Goal: Find specific page/section: Locate a particular part of the current website

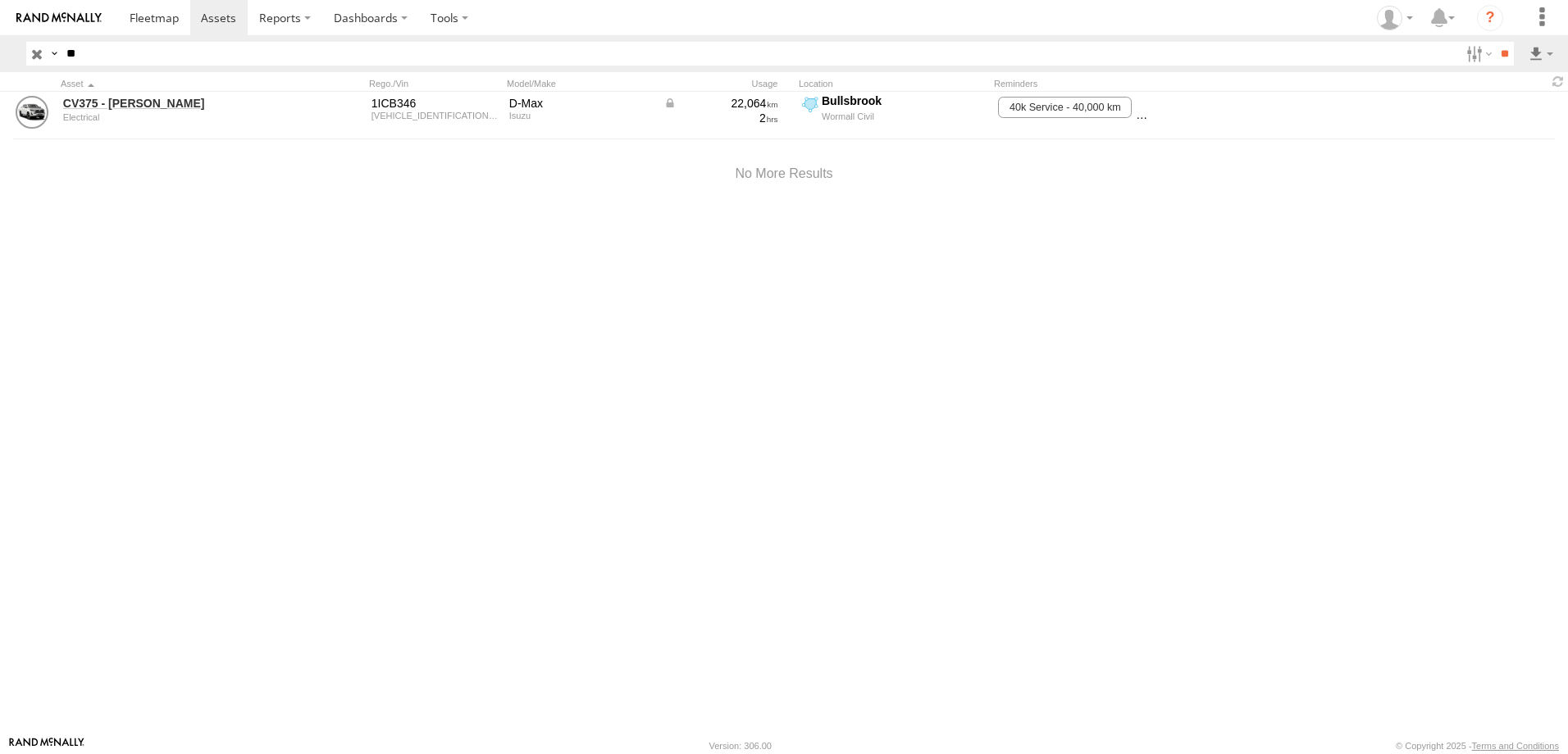
type input "*"
click at [1505, 55] on input "**" at bounding box center [1504, 54] width 19 height 24
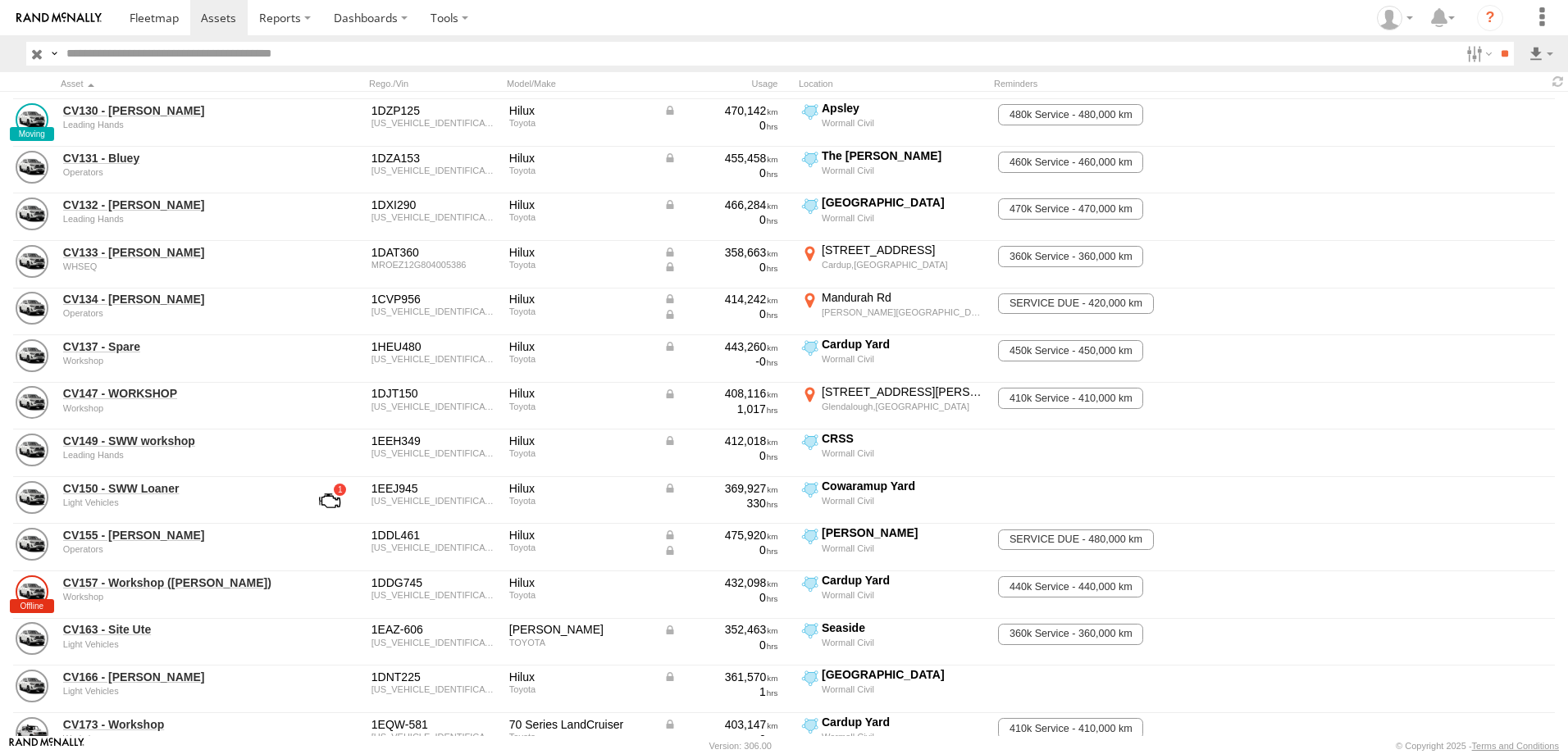
scroll to position [553, 0]
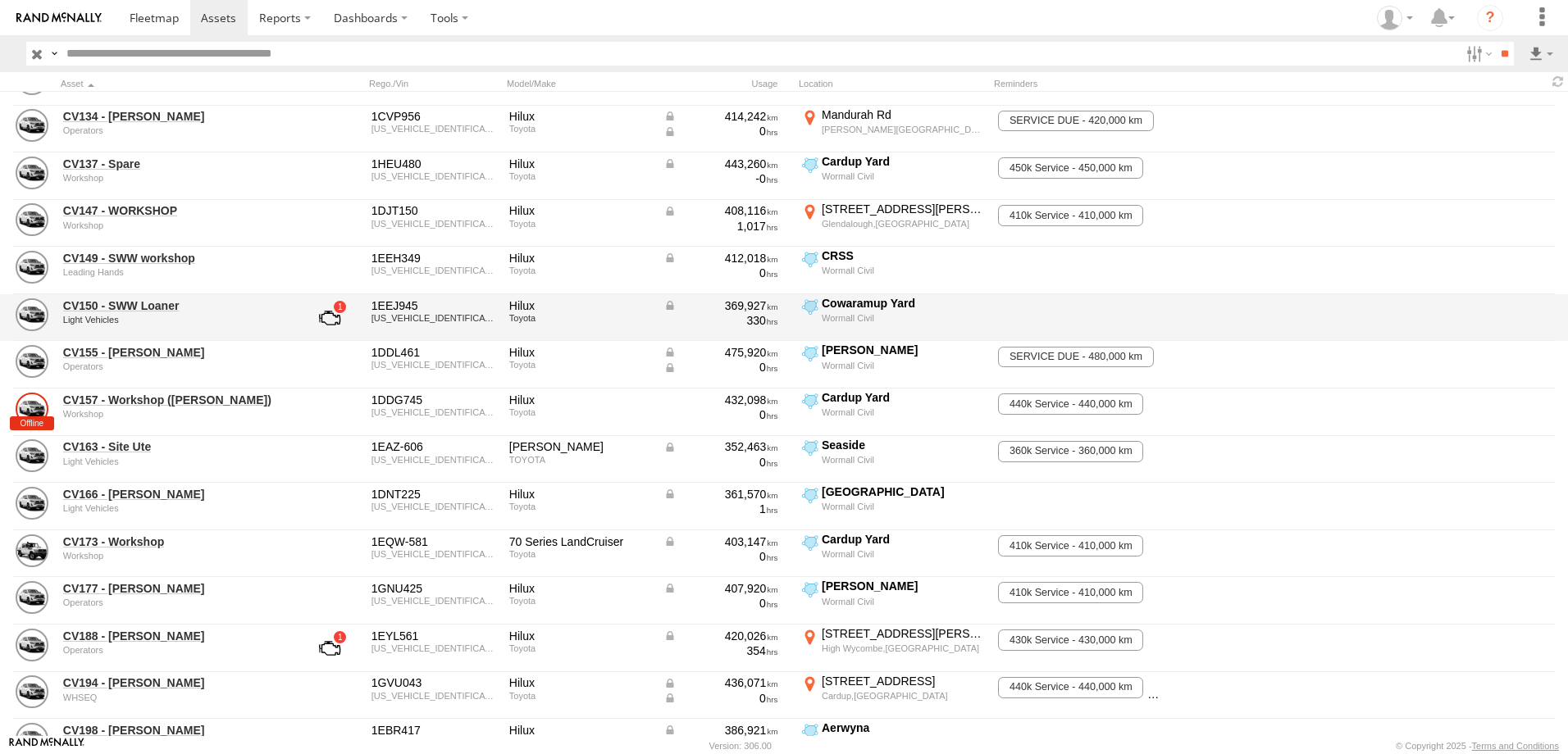
click at [323, 310] on link at bounding box center [330, 318] width 61 height 39
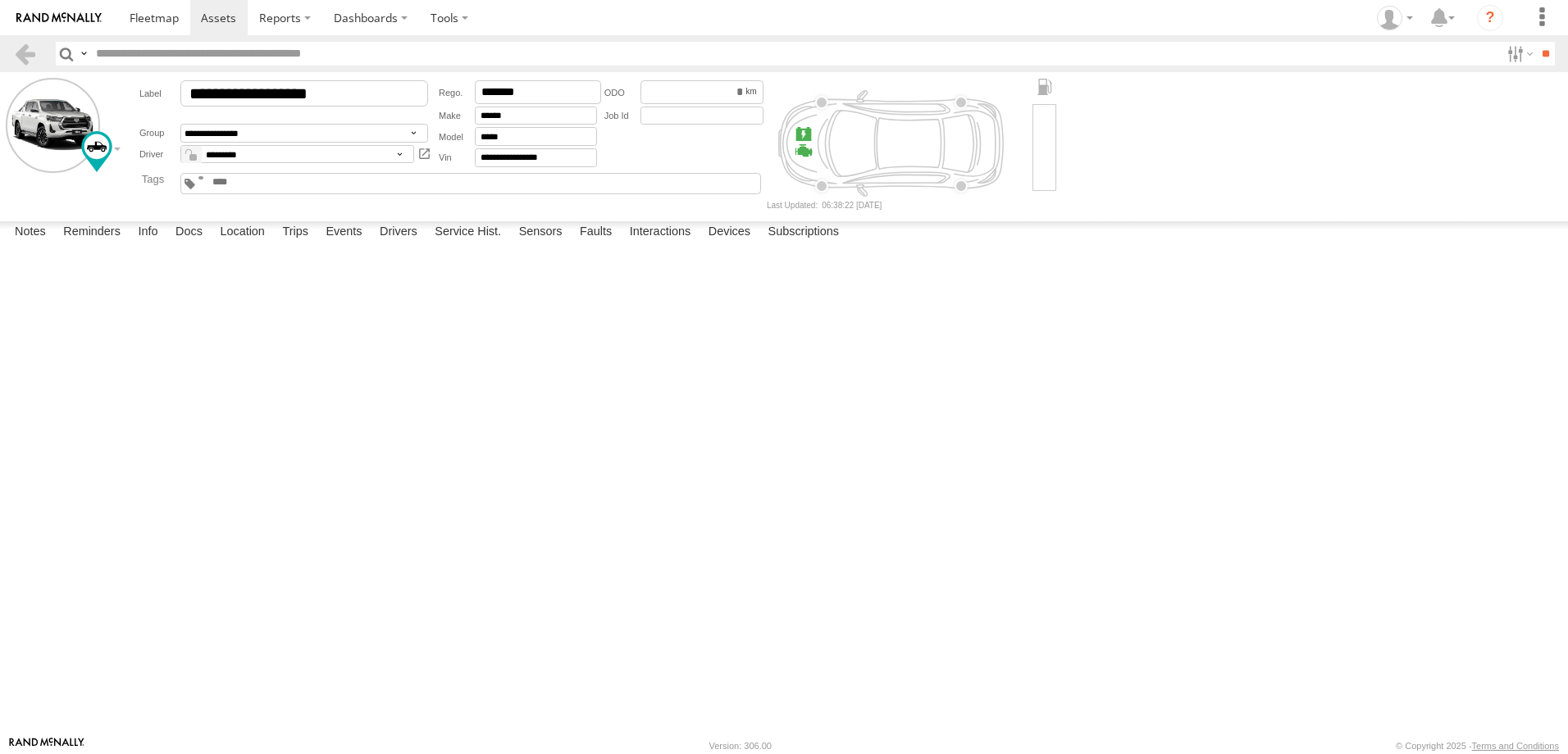
click at [0, 0] on label at bounding box center [0, 0] width 0 height 0
click at [0, 0] on button "Proceed" at bounding box center [0, 0] width 0 height 0
click at [26, 47] on link at bounding box center [25, 54] width 24 height 24
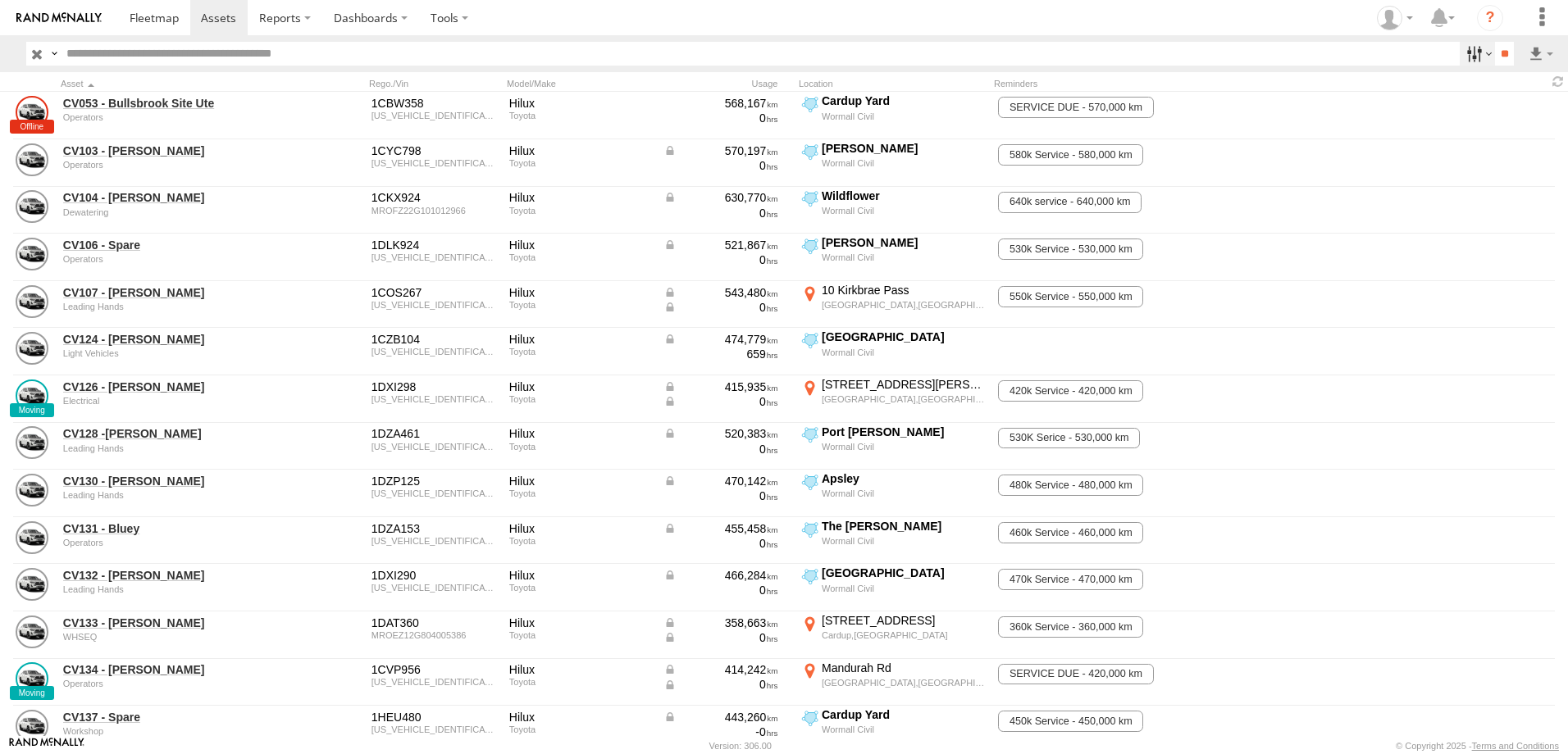
click at [1460, 44] on label at bounding box center [1477, 54] width 35 height 24
click at [0, 0] on span "[PERSON_NAME]" at bounding box center [0, 0] width 0 height 0
click at [0, 0] on span "[PERSON_NAME] 1" at bounding box center [0, 0] width 0 height 0
click at [0, 0] on span "[PERSON_NAME]" at bounding box center [0, 0] width 0 height 0
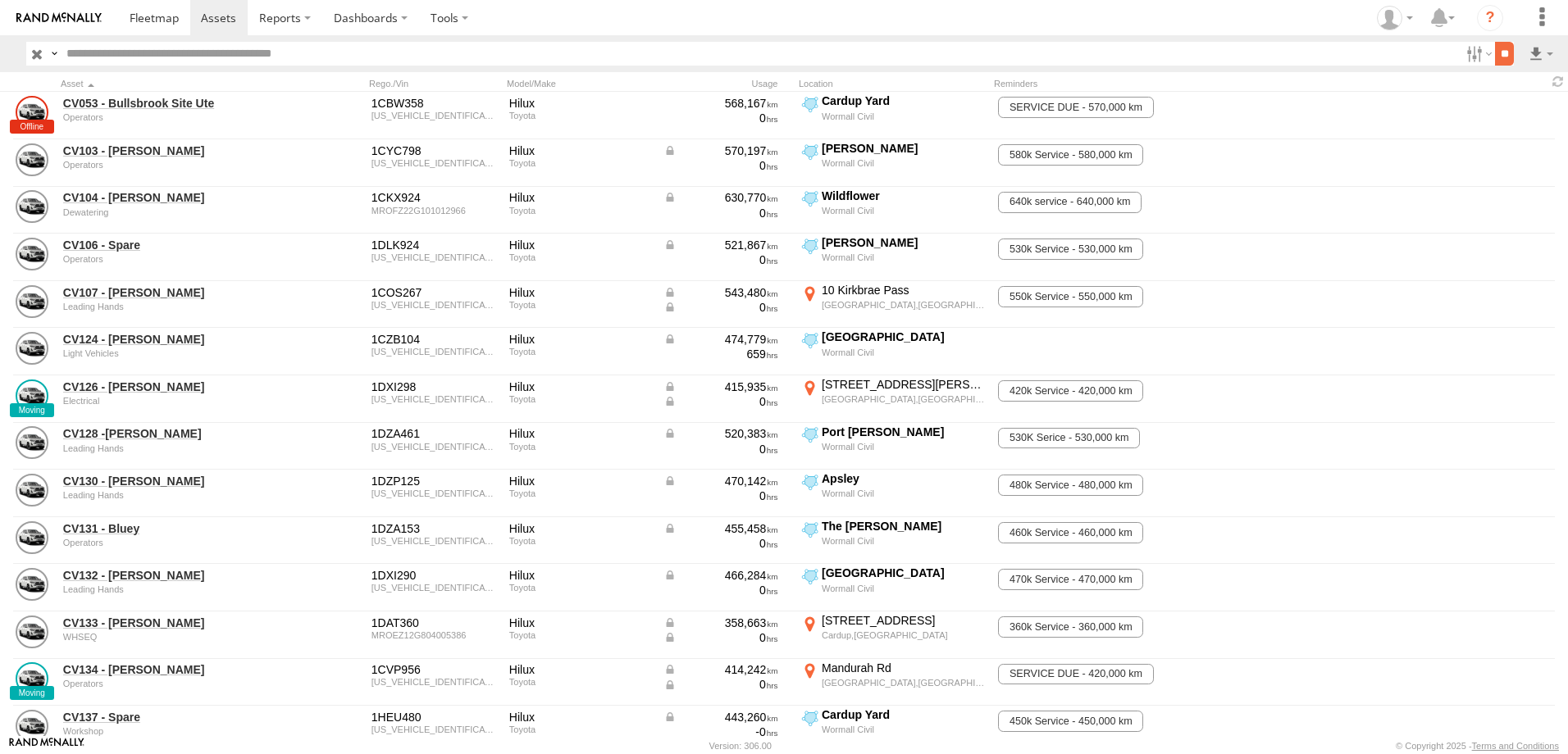
click at [1504, 52] on input "**" at bounding box center [1504, 54] width 19 height 24
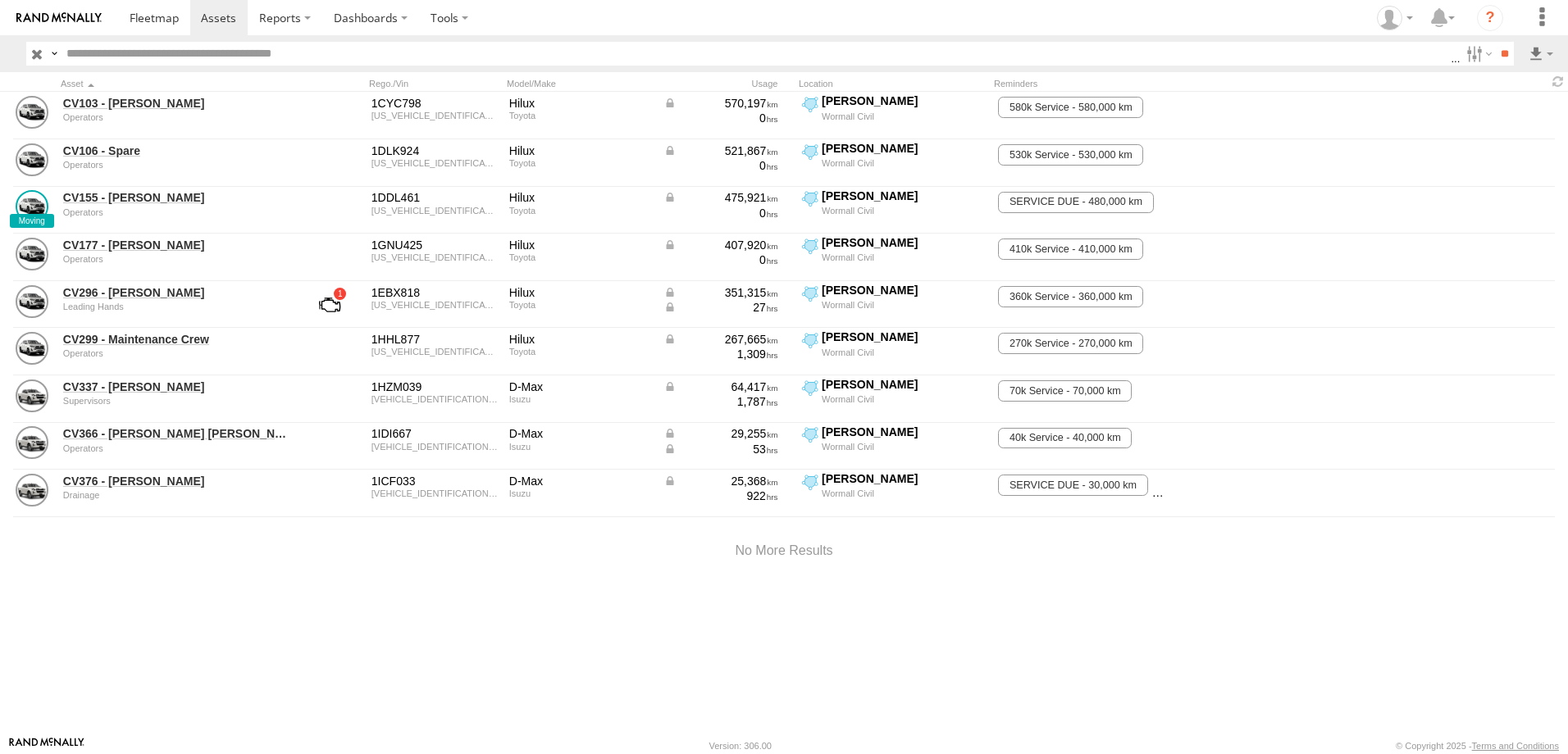
click at [0, 0] on span at bounding box center [0, 0] width 0 height 0
click at [1505, 54] on input "**" at bounding box center [1504, 54] width 19 height 24
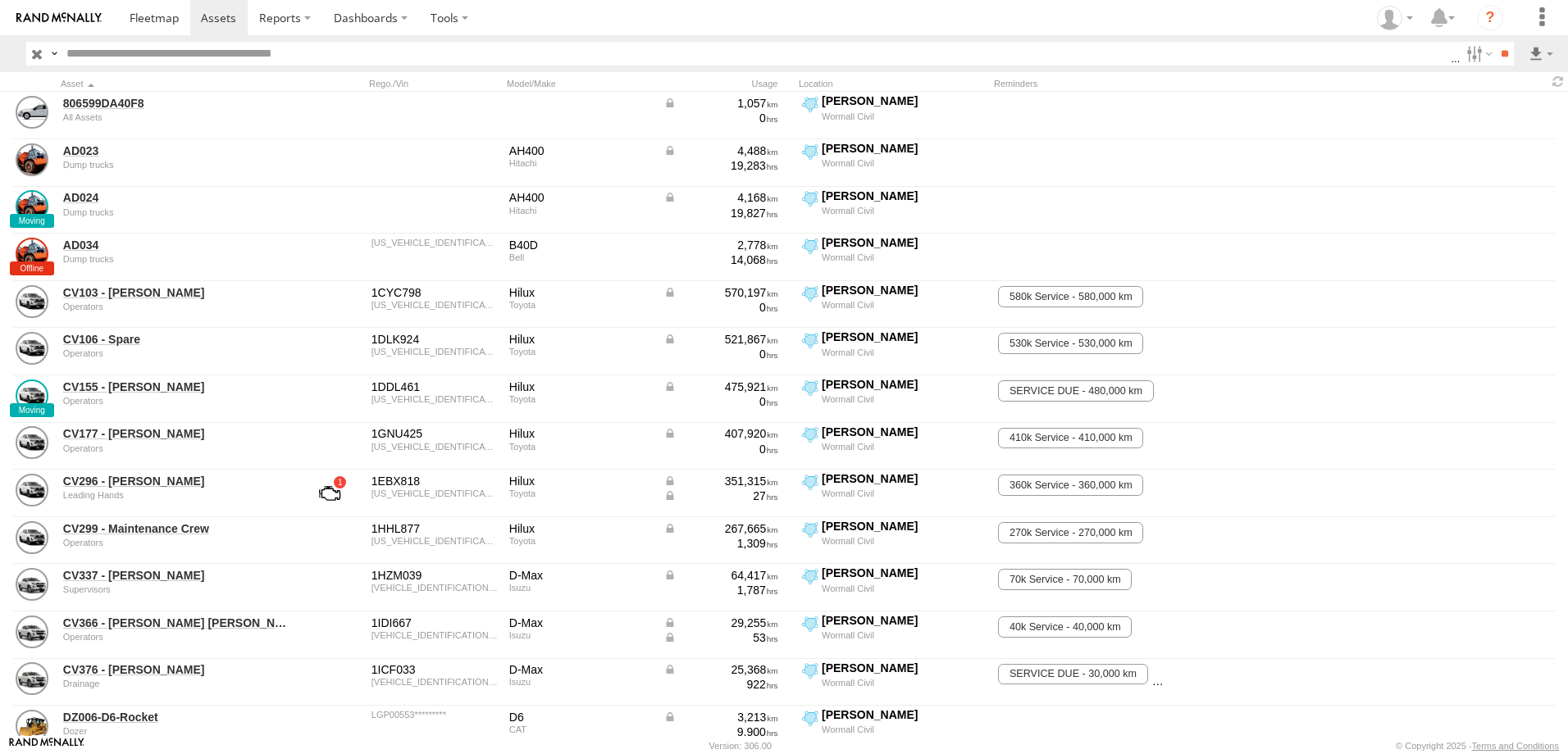
click at [0, 0] on span "[PERSON_NAME]" at bounding box center [0, 0] width 0 height 0
click at [133, 15] on span at bounding box center [154, 17] width 49 height 15
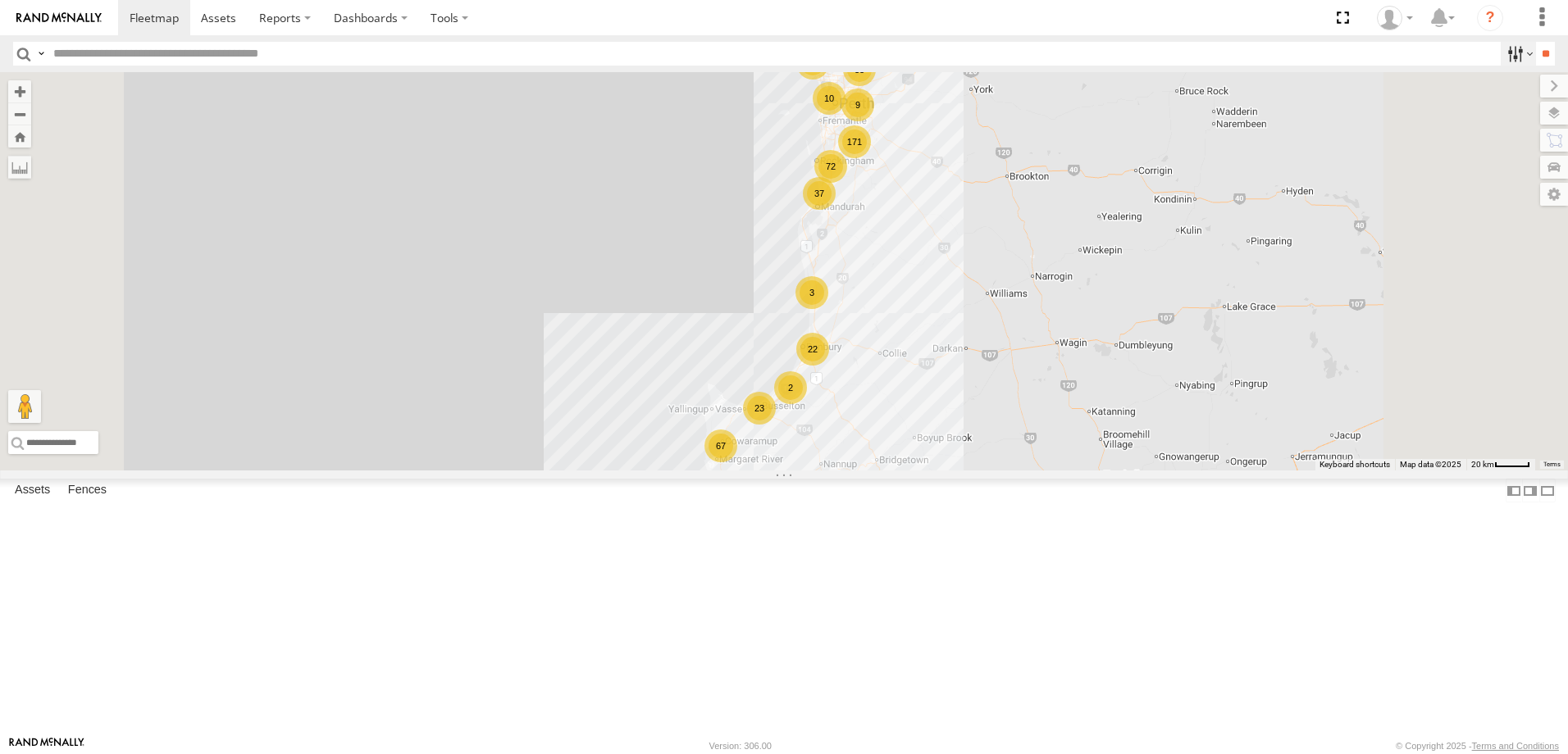
click at [1514, 62] on label at bounding box center [1518, 54] width 35 height 24
click at [78, 503] on label "Fences" at bounding box center [87, 490] width 55 height 23
click at [0, 0] on div "[PERSON_NAME]" at bounding box center [0, 0] width 0 height 0
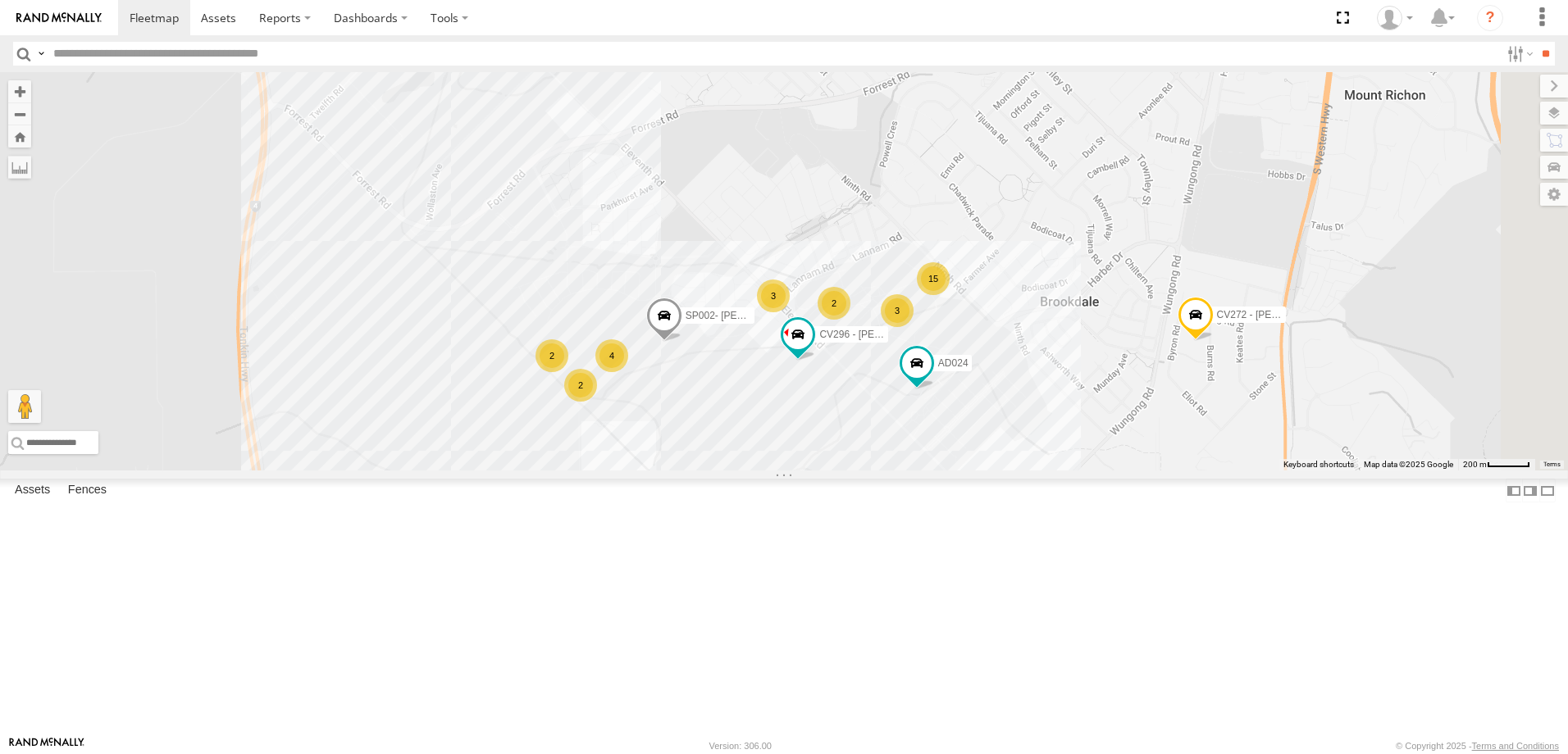
drag, startPoint x: 1454, startPoint y: 488, endPoint x: 1262, endPoint y: 534, distance: 197.4
click at [1262, 470] on div "3 2 3 CV274 - Luke Thames 4 15 2 2 AD024 SP002- Kleeman Screen CV272 - Jason Ko…" at bounding box center [784, 270] width 1568 height 398
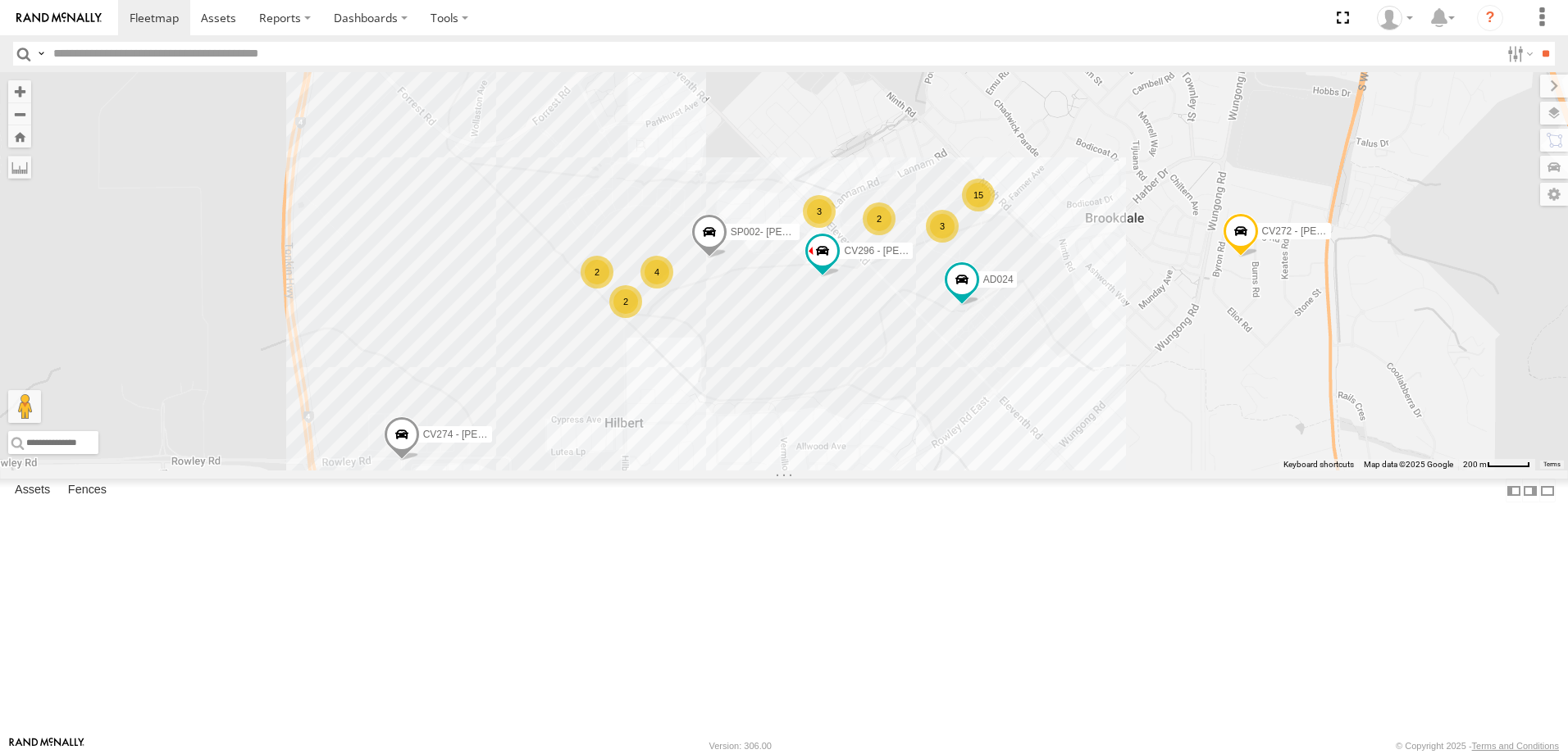
drag, startPoint x: 1292, startPoint y: 569, endPoint x: 1336, endPoint y: 487, distance: 93.1
click at [1336, 470] on div "3 2 3 CV274 - Luke Thames 4 15 2 2 GD078 AD024 SP002- Kleeman Screen CV272 - Ja…" at bounding box center [784, 270] width 1568 height 398
click at [0, 0] on div "[PERSON_NAME]" at bounding box center [0, 0] width 0 height 0
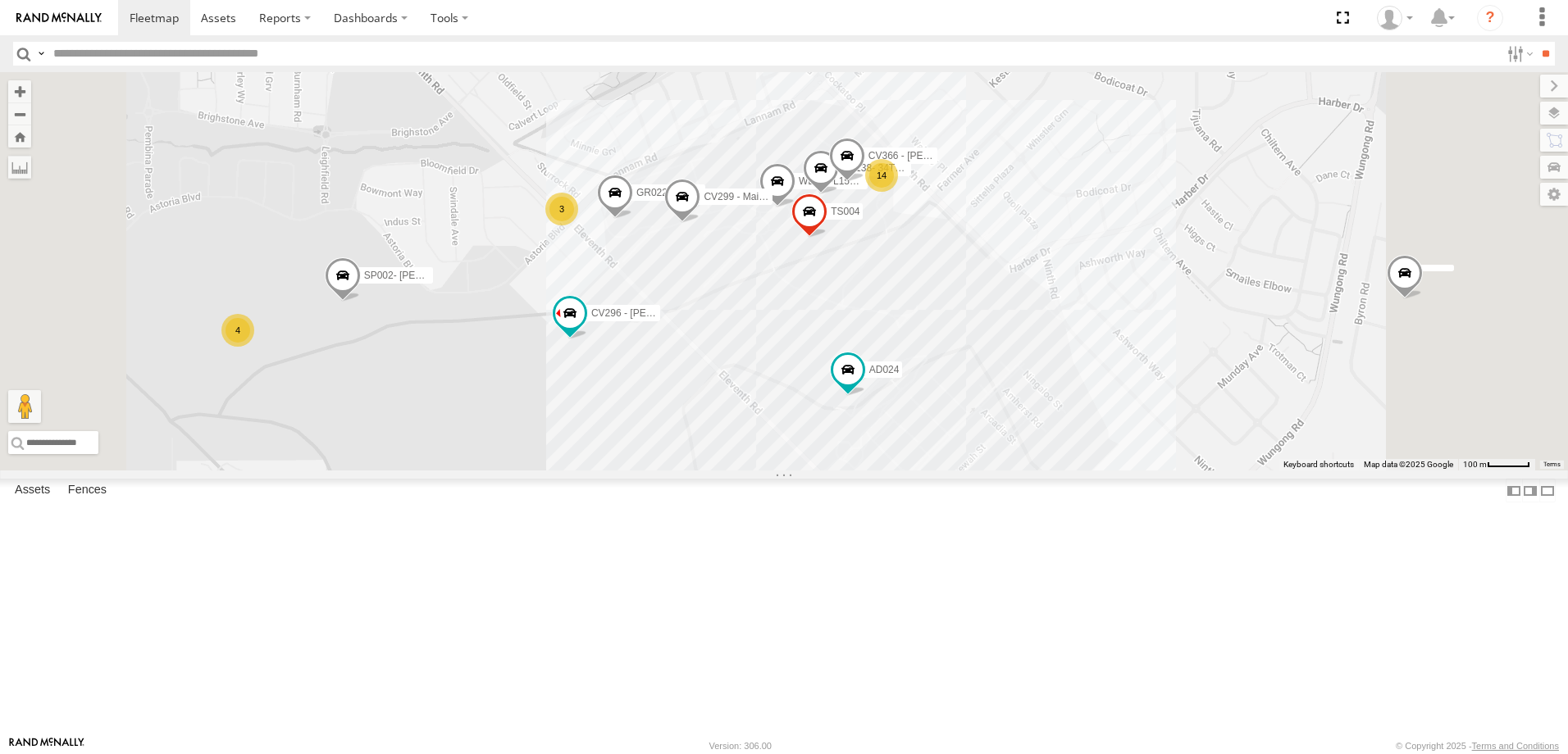
click at [0, 0] on div "[PERSON_NAME]" at bounding box center [0, 0] width 0 height 0
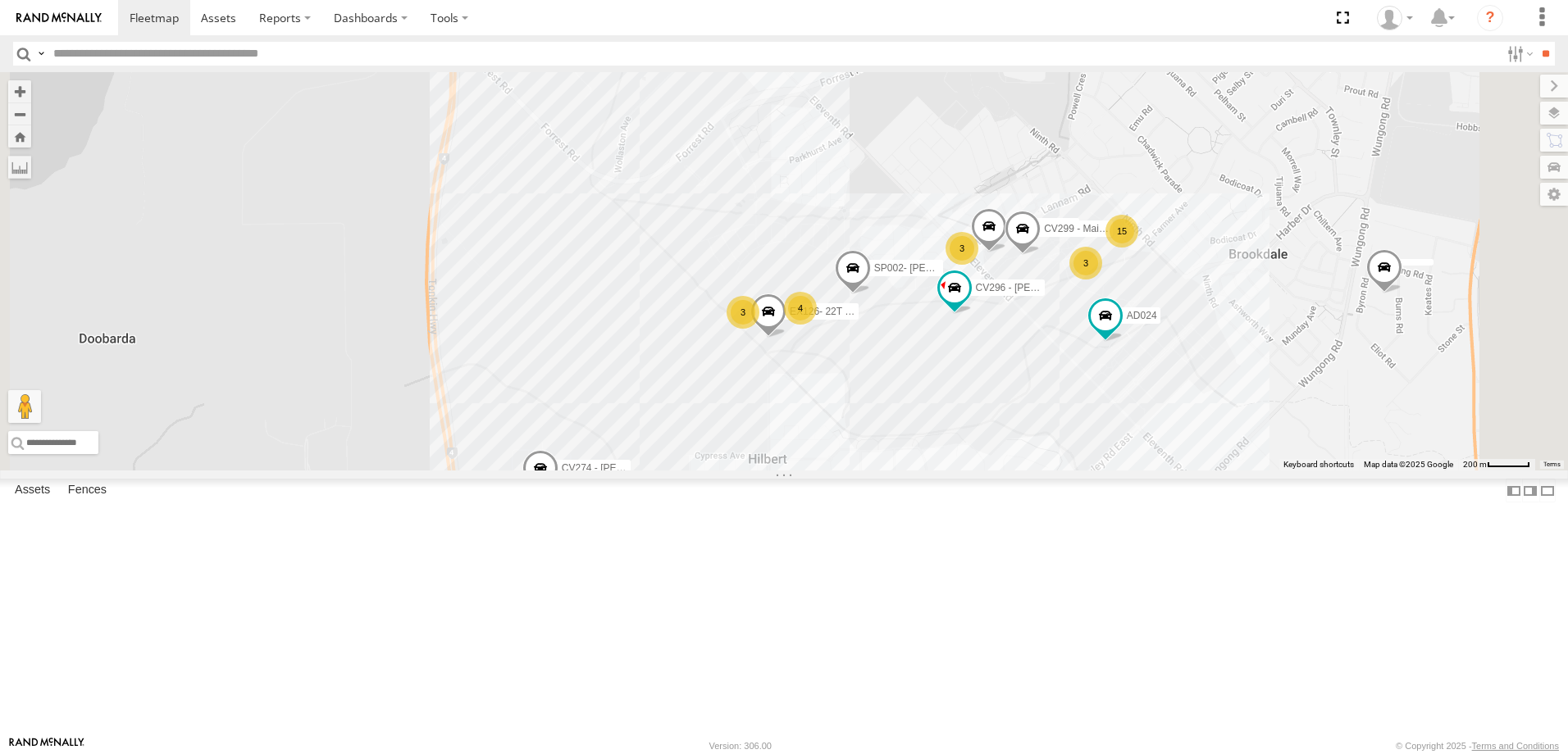
click at [0, 0] on div "[PERSON_NAME] 1" at bounding box center [0, 0] width 0 height 0
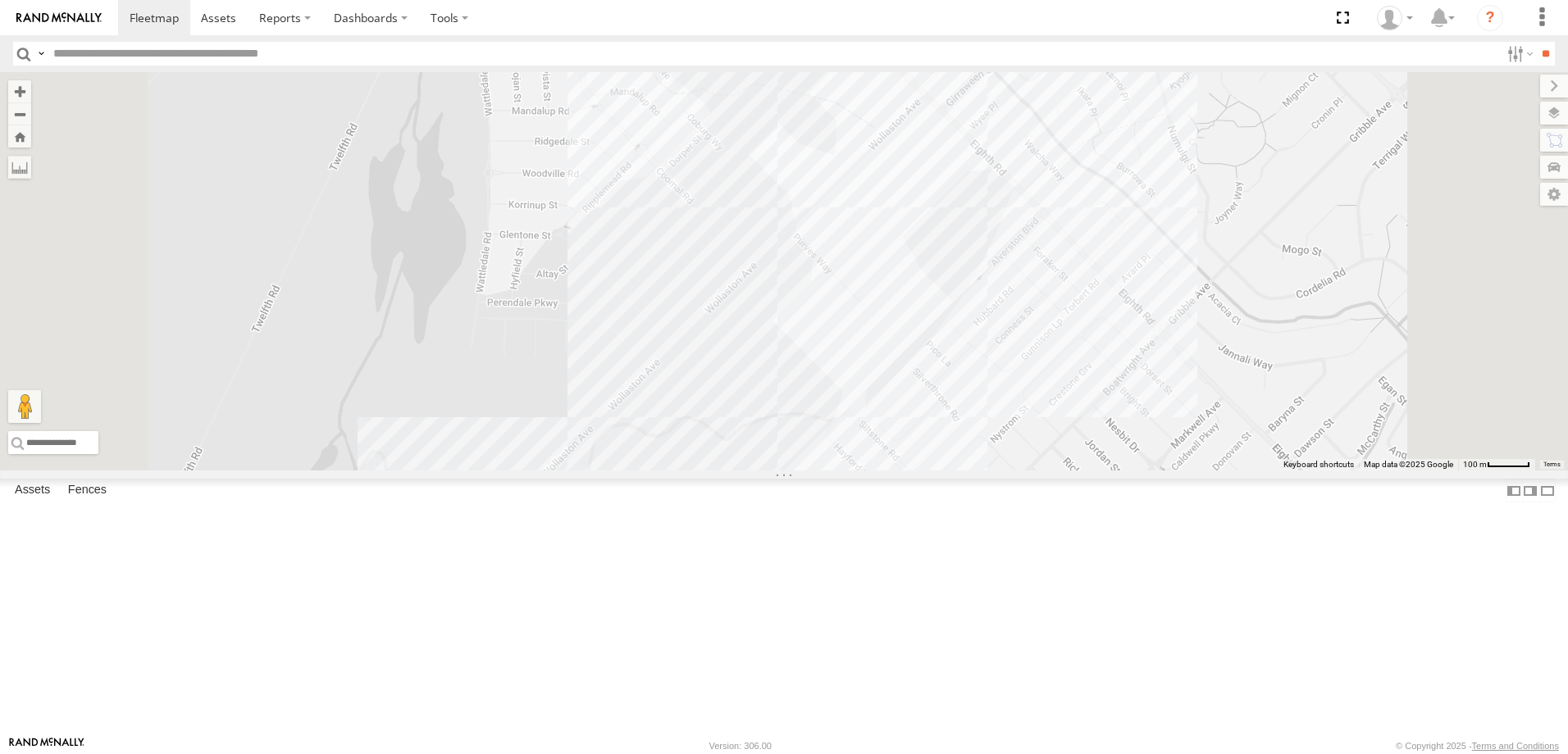
click at [0, 0] on div "[PERSON_NAME]" at bounding box center [0, 0] width 0 height 0
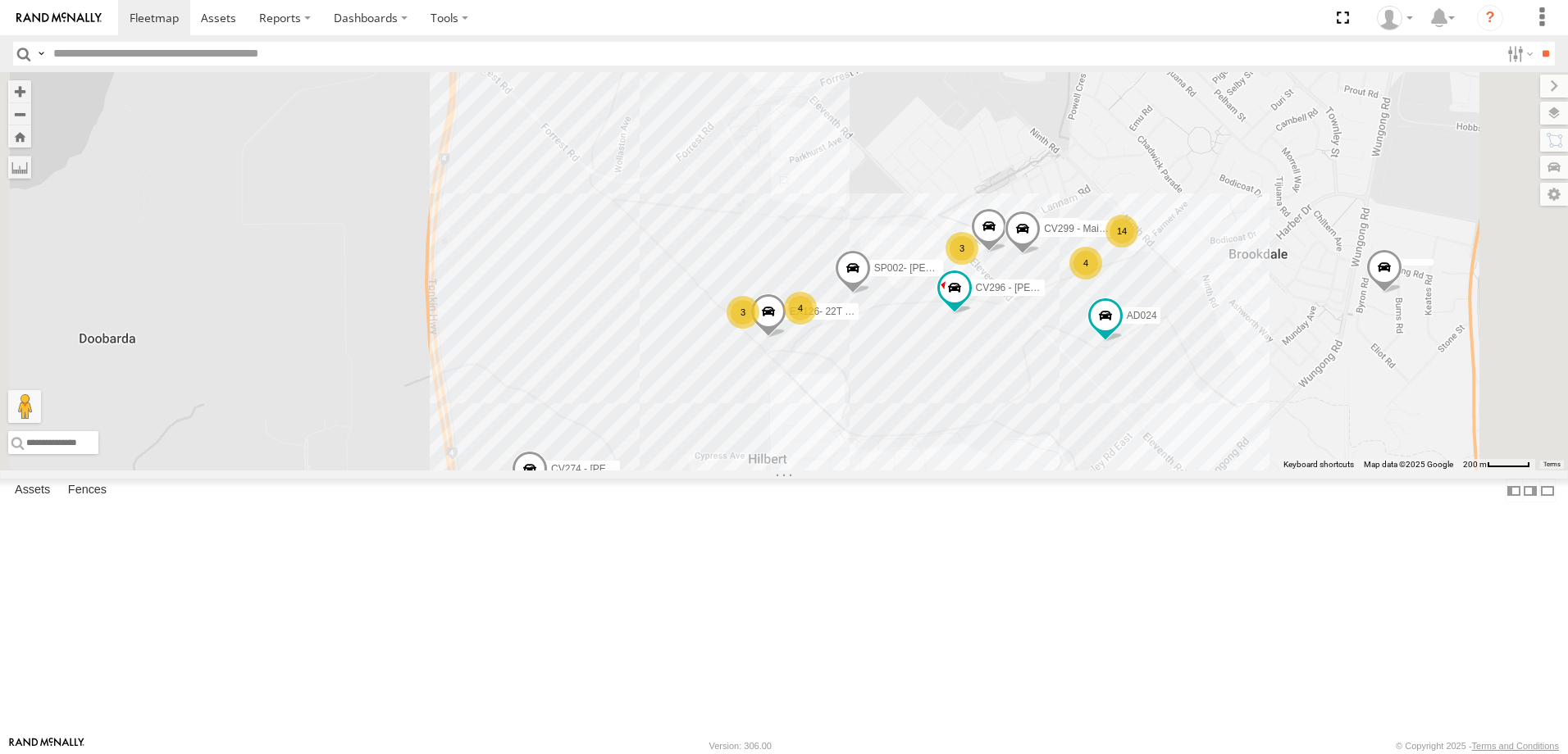
click at [0, 0] on div "[PERSON_NAME]" at bounding box center [0, 0] width 0 height 0
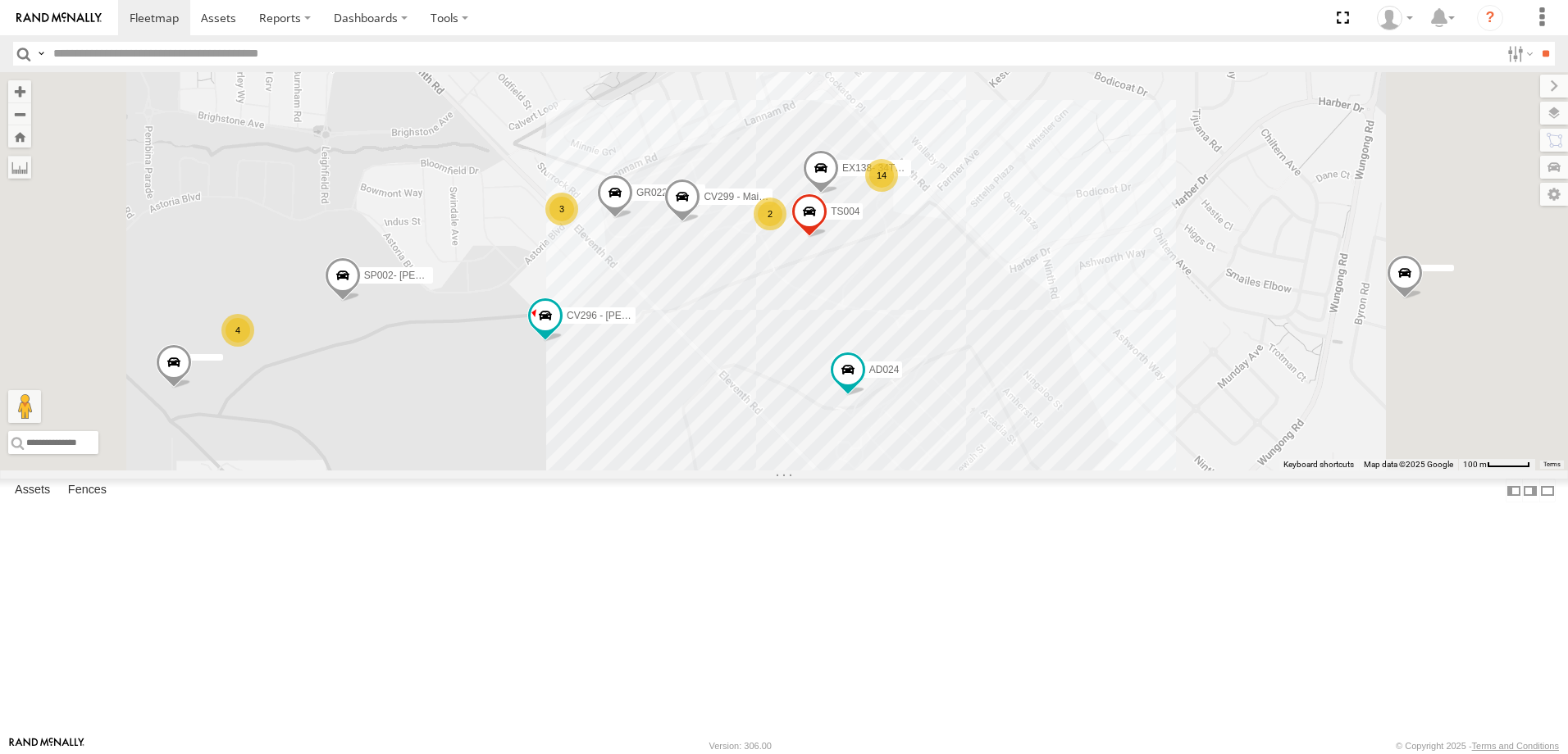
click at [0, 0] on div "[PERSON_NAME]" at bounding box center [0, 0] width 0 height 0
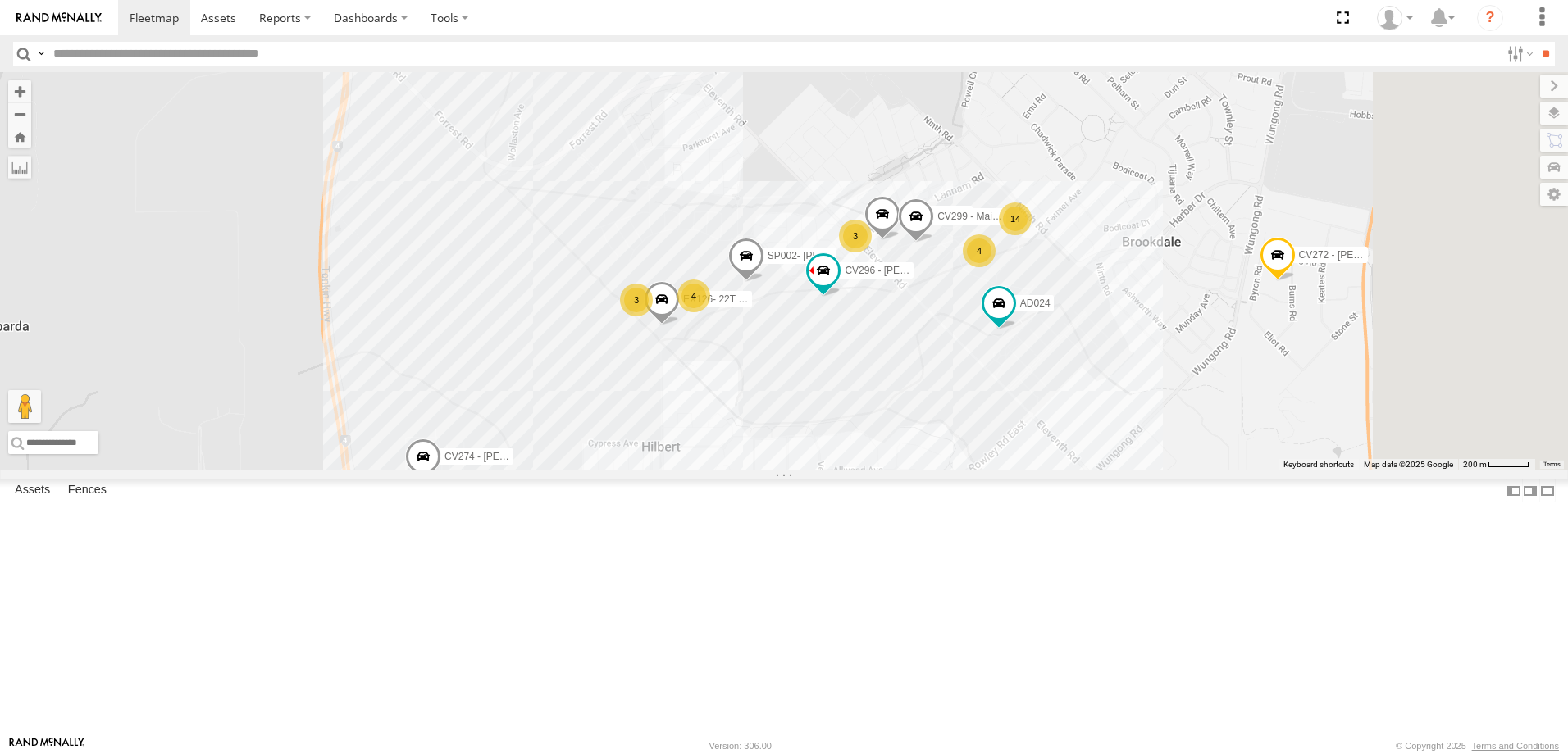
drag, startPoint x: 1078, startPoint y: 576, endPoint x: 932, endPoint y: 557, distance: 147.2
click at [932, 470] on div "CV299 - Maintenance Crew GR022- Kane Hetherington AD024 SP002- Kleeman Screen C…" at bounding box center [784, 270] width 1568 height 398
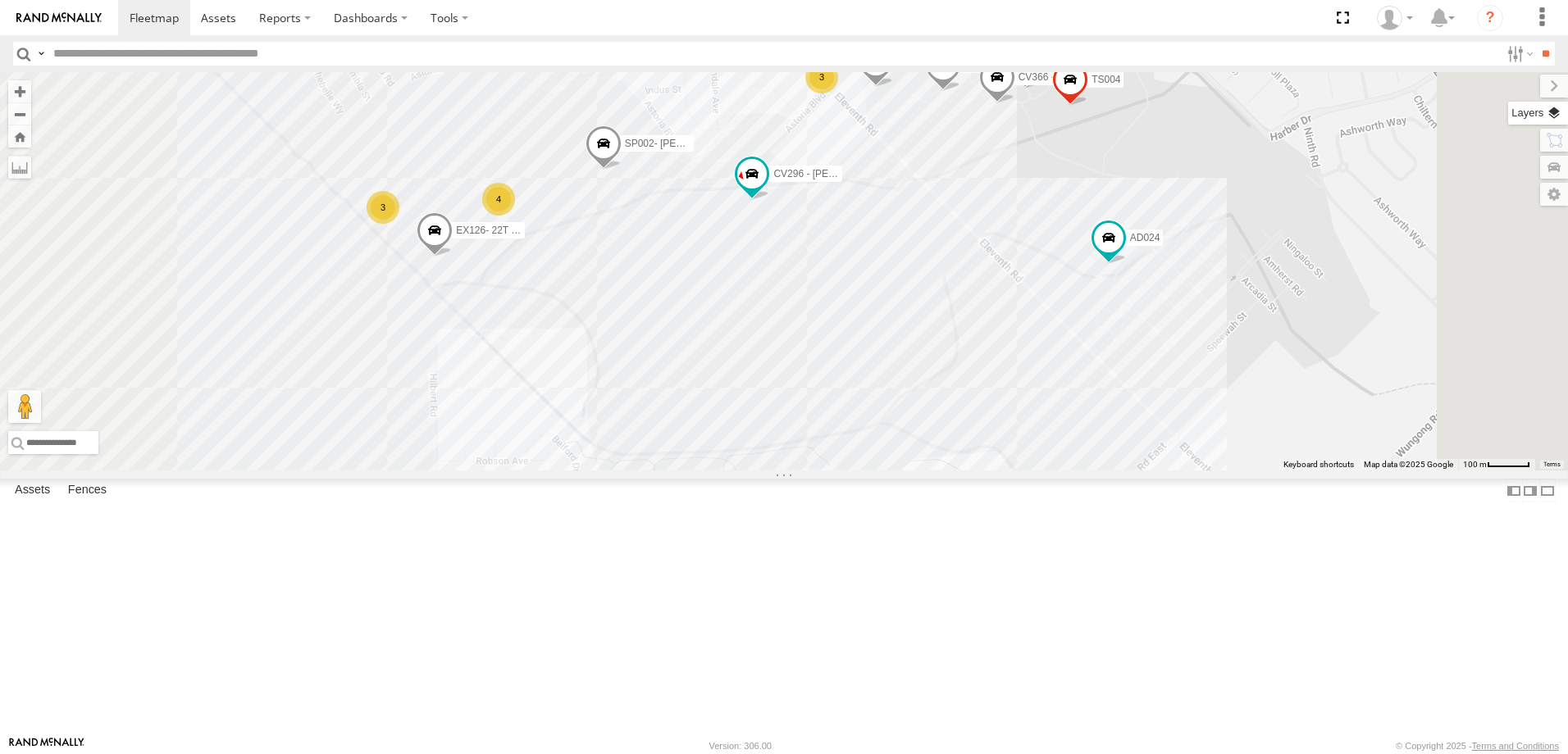
click at [1563, 116] on label at bounding box center [1538, 113] width 60 height 23
click at [0, 0] on label at bounding box center [0, 0] width 0 height 0
click at [0, 0] on span "Satellite + Roadmap" at bounding box center [0, 0] width 0 height 0
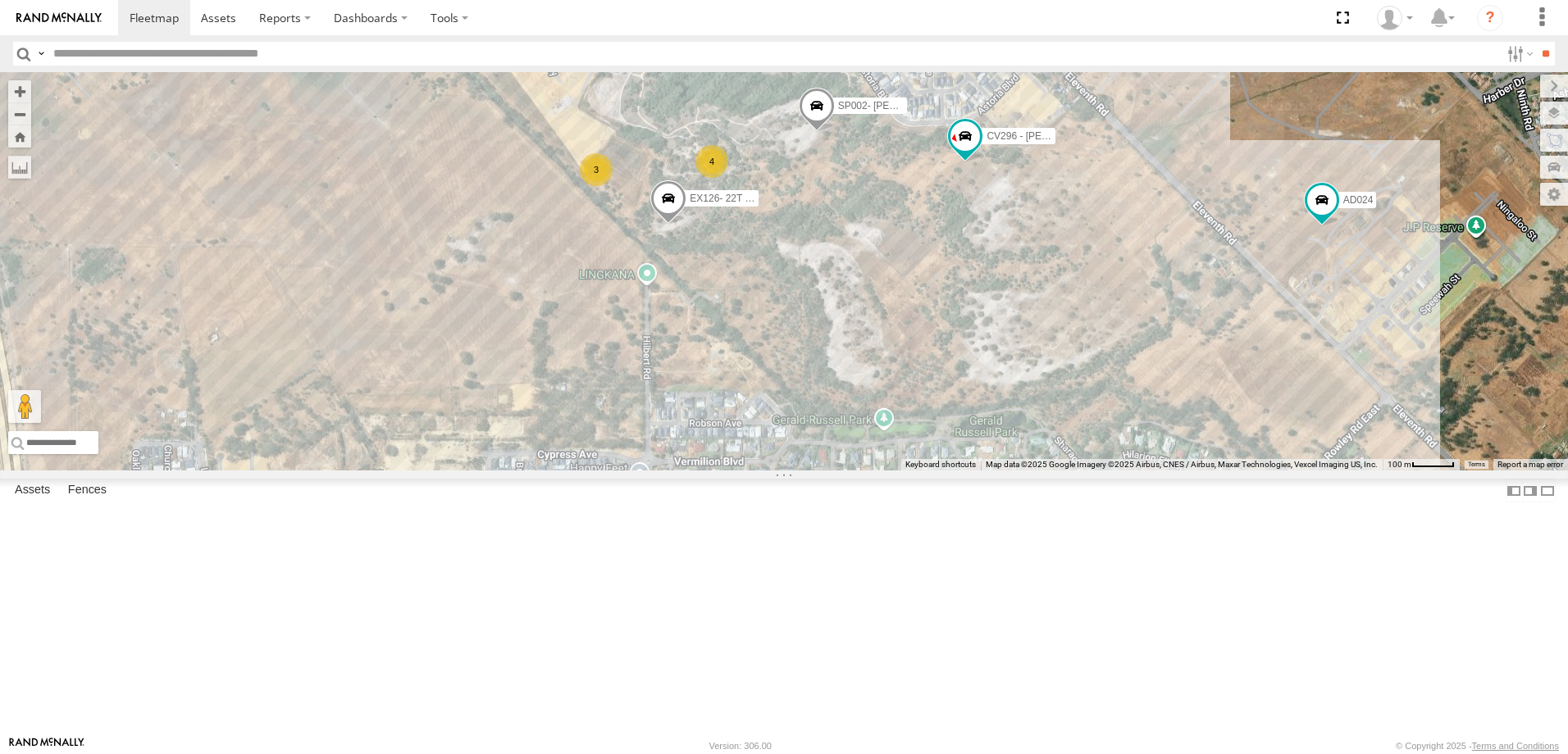
drag, startPoint x: 495, startPoint y: 314, endPoint x: 698, endPoint y: 275, distance: 206.7
click at [698, 275] on div "CV299 - Maintenance Crew GR022- Kane Hetherington AD024 SP002- Kleeman Screen C…" at bounding box center [784, 270] width 1568 height 398
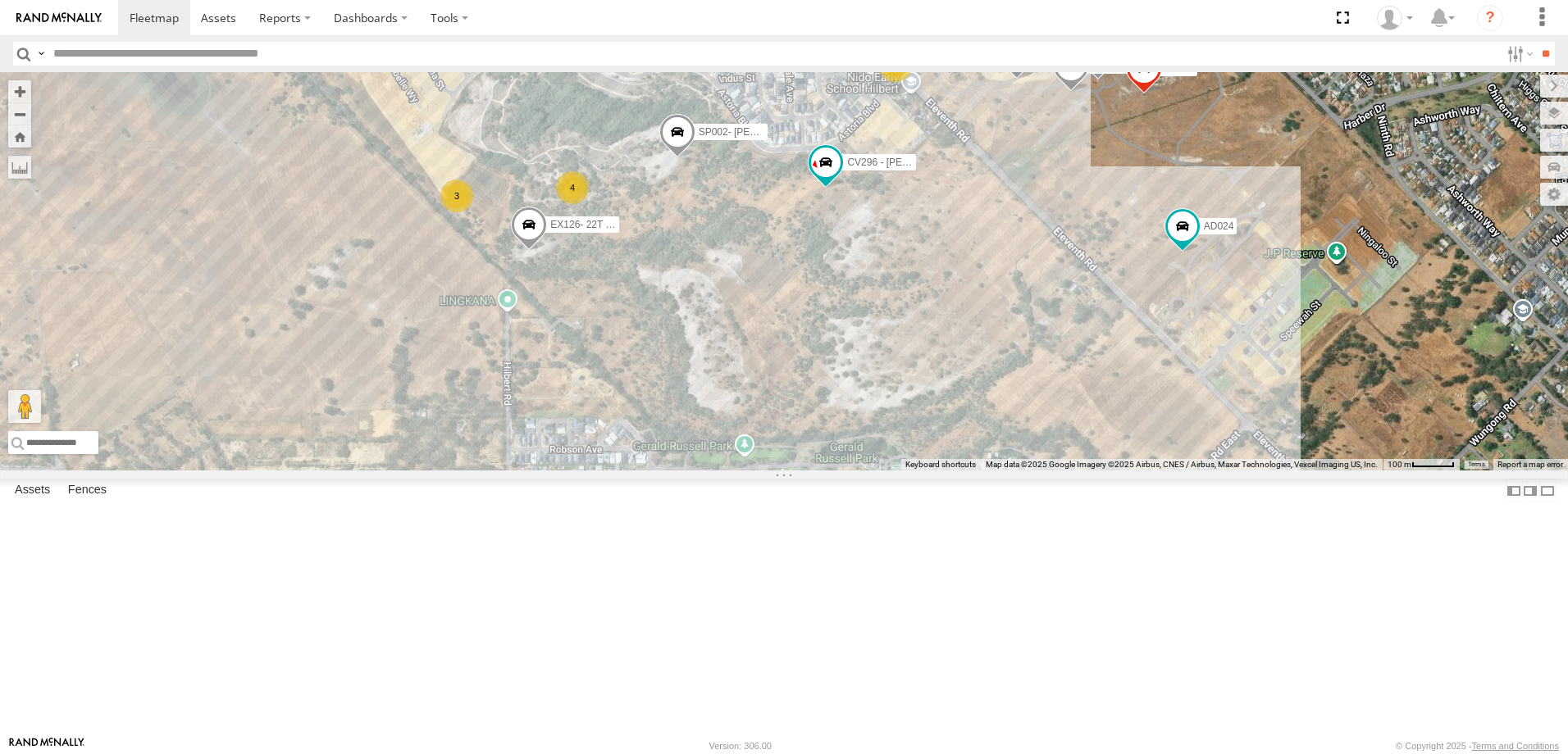
drag, startPoint x: 946, startPoint y: 377, endPoint x: 823, endPoint y: 409, distance: 127.1
click at [823, 409] on div "CV299 - Maintenance Crew GR022- Kane Hetherington AD024 SP002- Kleeman Screen C…" at bounding box center [784, 270] width 1568 height 398
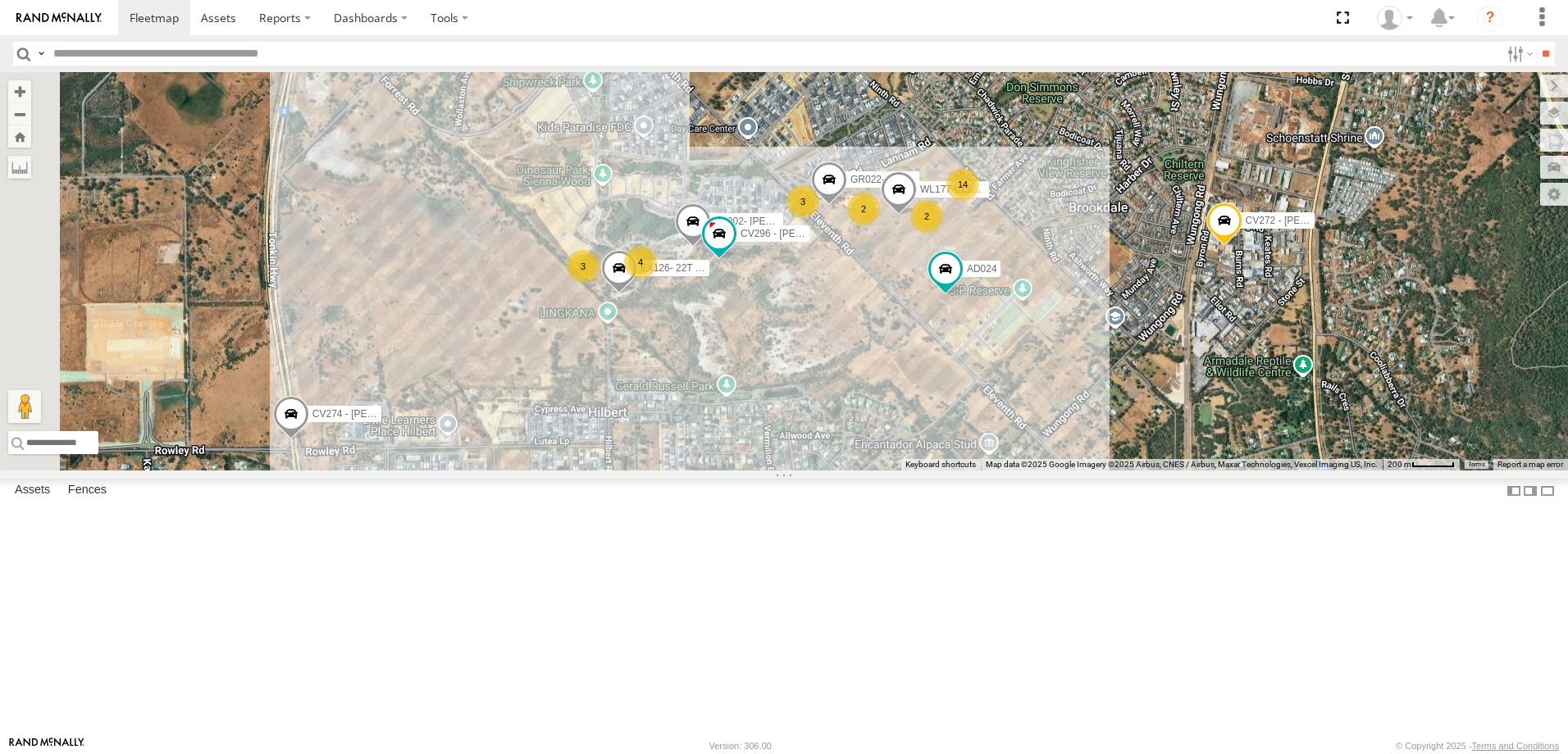
drag, startPoint x: 657, startPoint y: 419, endPoint x: 859, endPoint y: 439, distance: 203.0
click at [859, 439] on div "GR022- Kane Hetherington AD024 SP002- Kleeman Screen CV296 - Lucy Browne CV274 …" at bounding box center [784, 270] width 1568 height 398
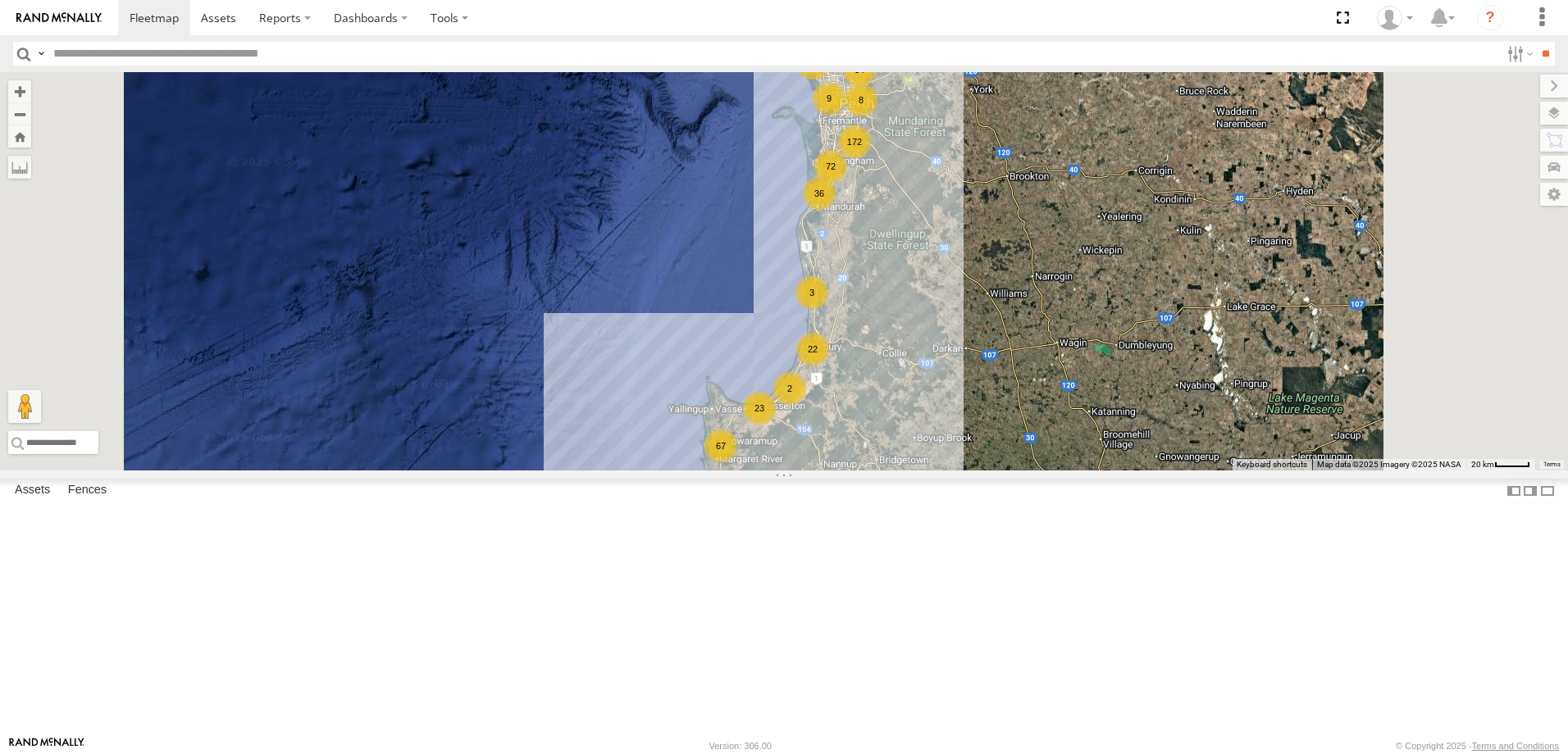
scroll to position [1932, 0]
click at [0, 0] on div "[PERSON_NAME]" at bounding box center [0, 0] width 0 height 0
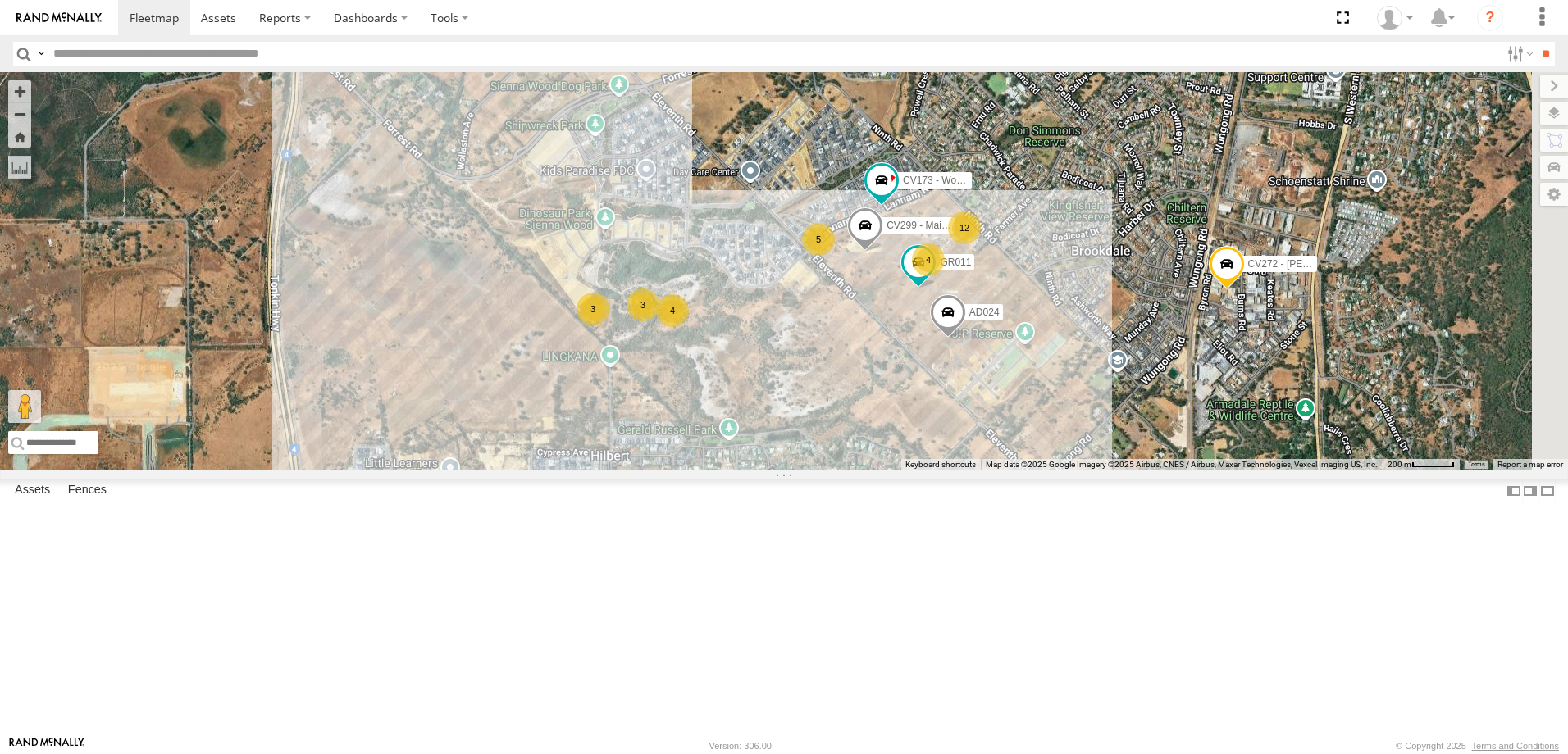
drag, startPoint x: 1139, startPoint y: 356, endPoint x: 978, endPoint y: 352, distance: 161.0
click at [978, 352] on div "5 CV299 - Maintenance Crew 4 3 12 GR011 4 CV173 - Workshop 3 GD078 AD024 CV272 …" at bounding box center [784, 270] width 1568 height 398
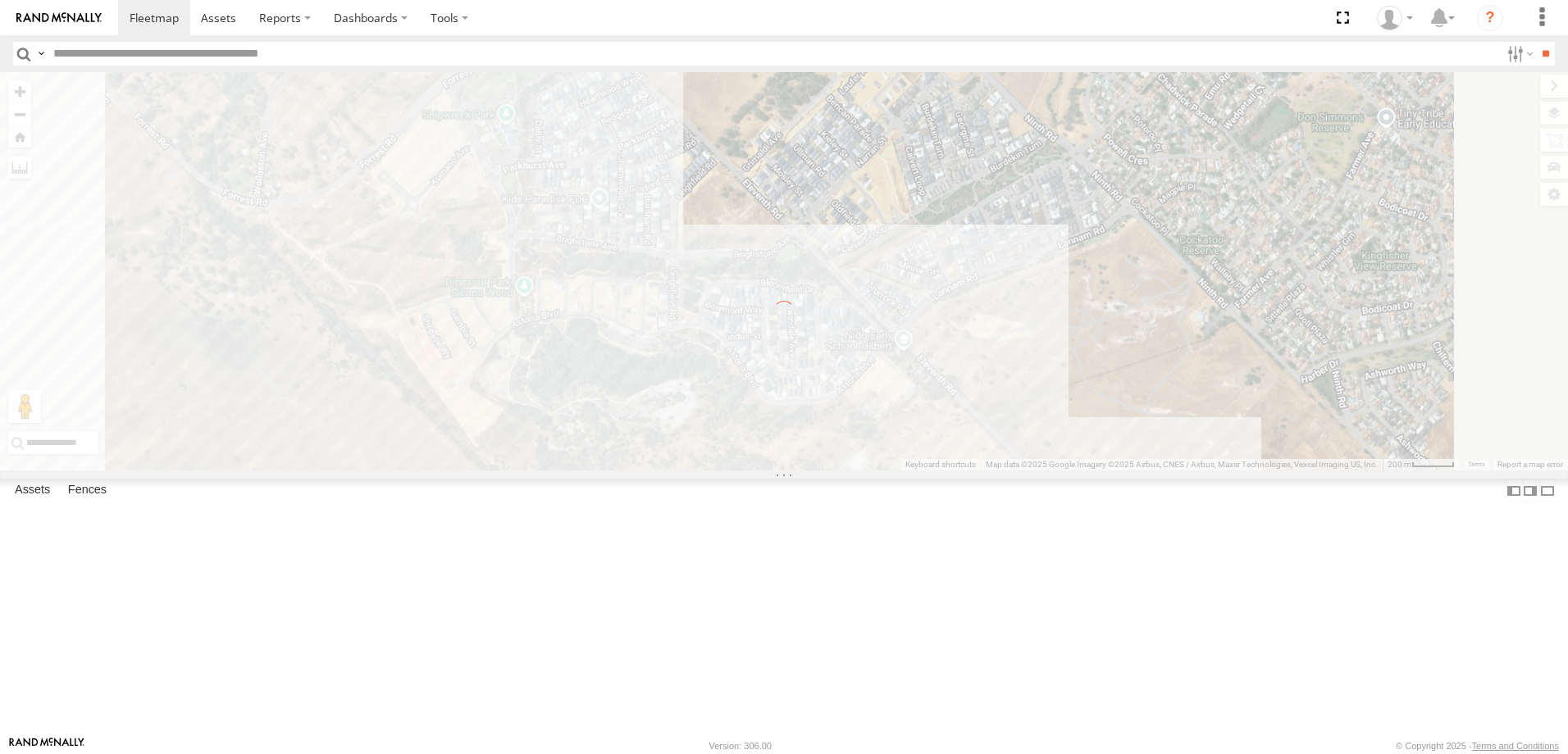
scroll to position [0, 0]
